Goal: Obtain resource: Download file/media

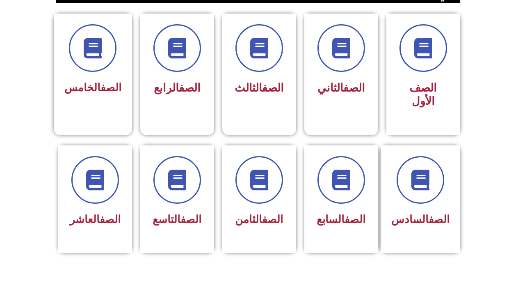
scroll to position [247, 0]
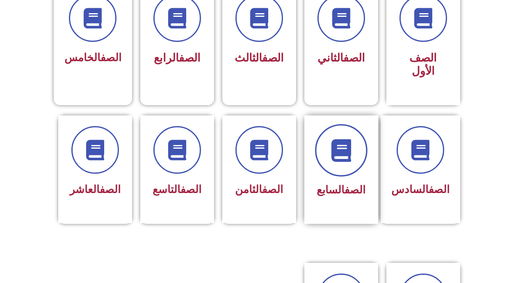
click at [345, 144] on icon at bounding box center [341, 150] width 23 height 23
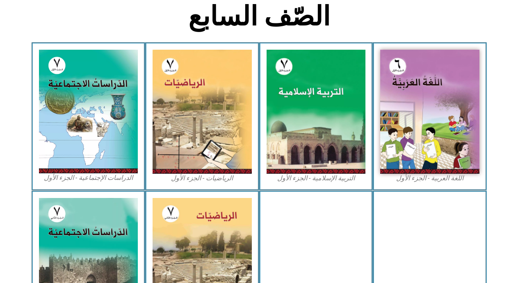
scroll to position [219, 0]
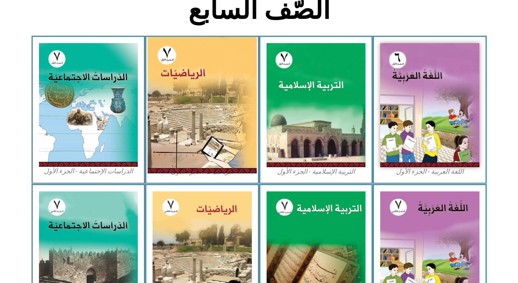
click at [201, 101] on img at bounding box center [202, 105] width 109 height 136
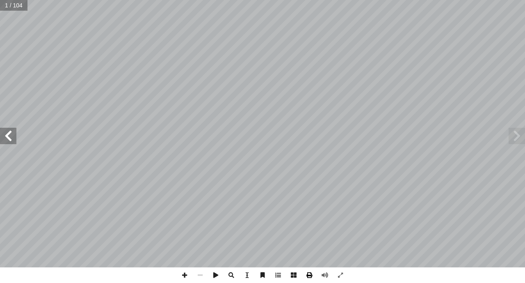
click at [310, 277] on span at bounding box center [310, 275] width 16 height 16
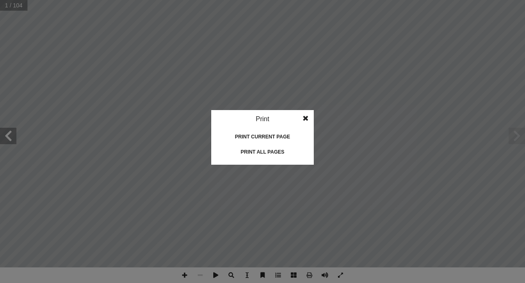
click at [260, 151] on div "Print all pages" at bounding box center [263, 151] width 82 height 13
